Goal: Navigation & Orientation: Find specific page/section

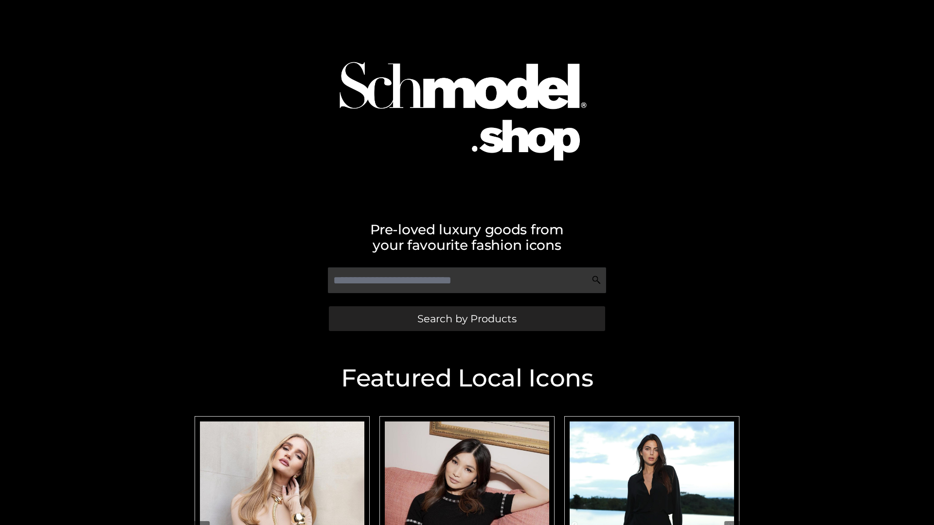
click at [466, 319] on span "Search by Products" at bounding box center [466, 319] width 99 height 10
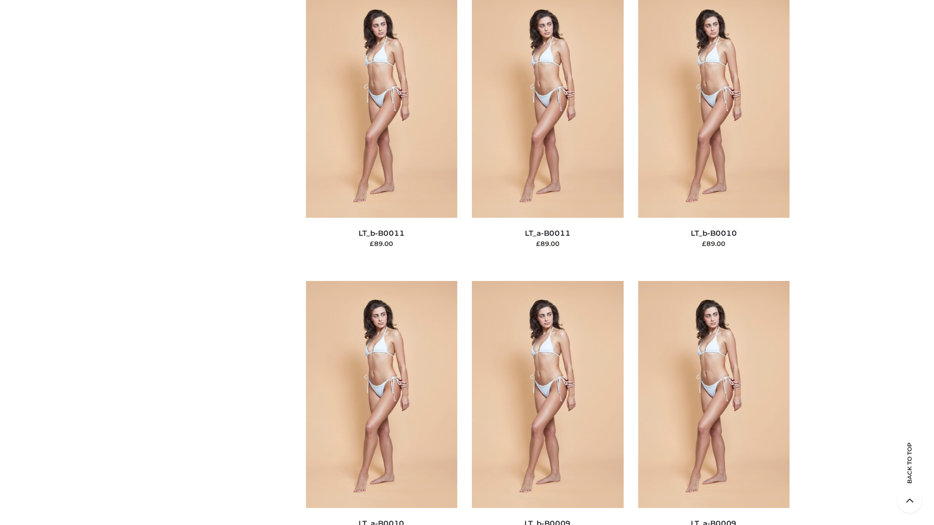
scroll to position [4367, 0]
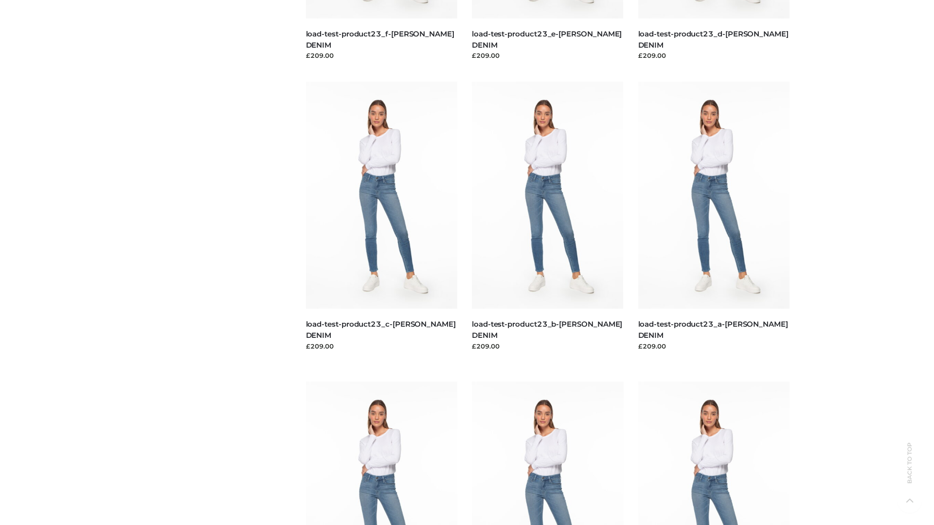
scroll to position [853, 0]
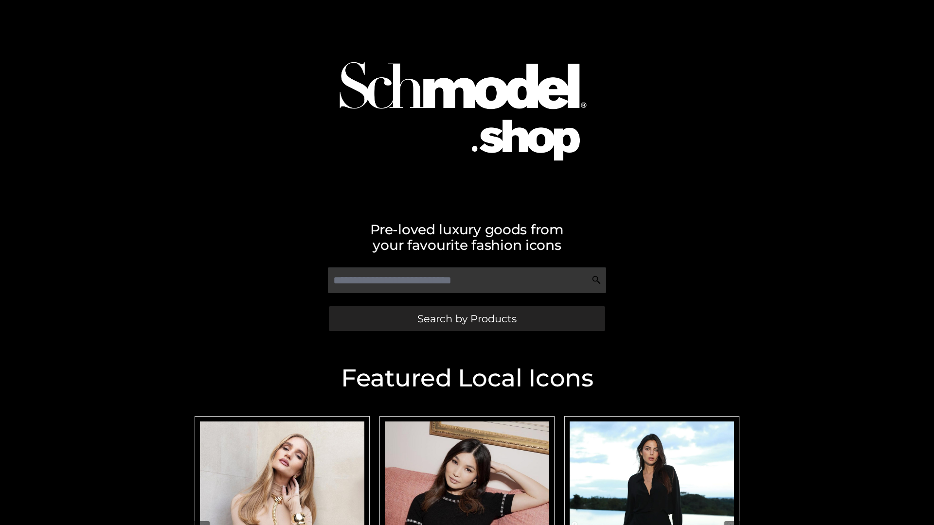
click at [466, 319] on span "Search by Products" at bounding box center [466, 319] width 99 height 10
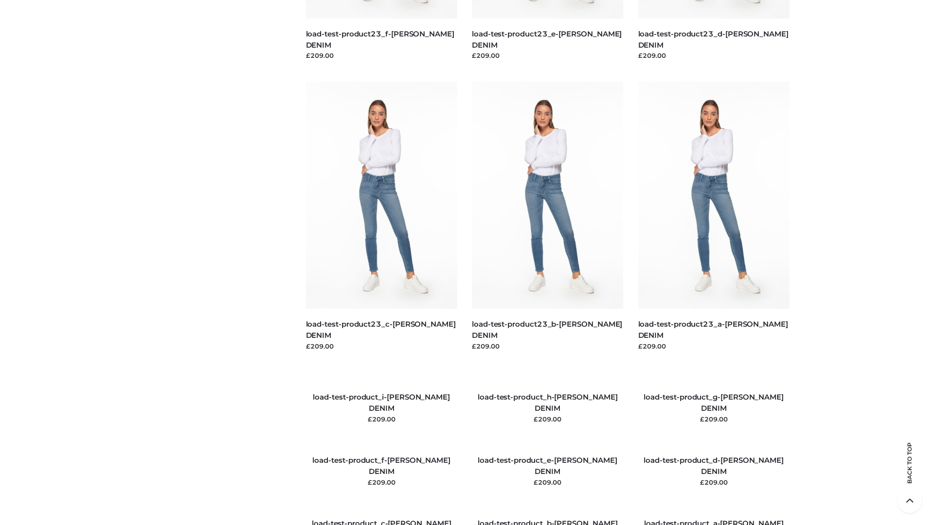
scroll to position [1116, 0]
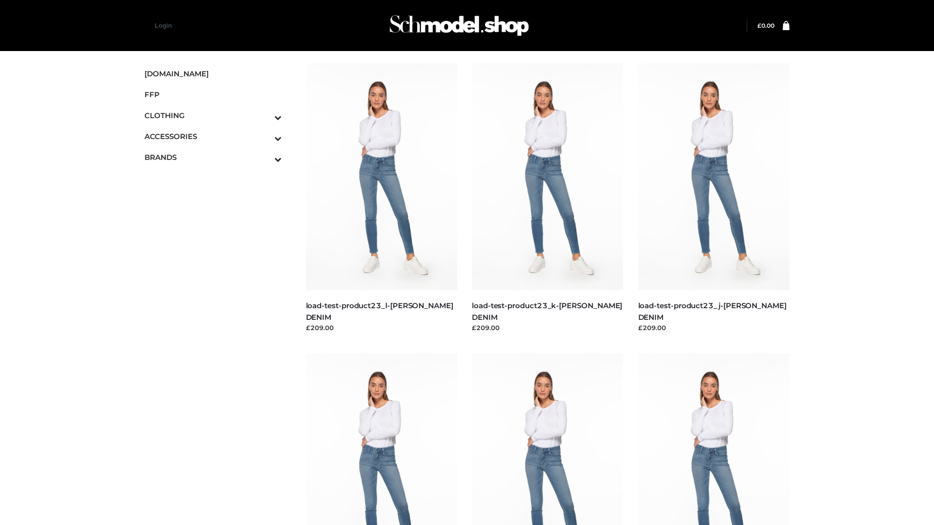
scroll to position [853, 0]
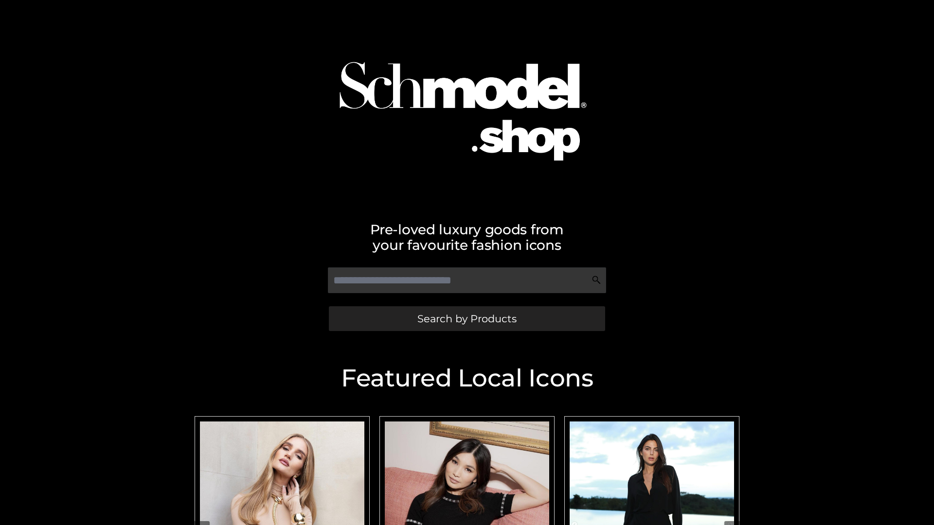
click at [466, 319] on span "Search by Products" at bounding box center [466, 319] width 99 height 10
